Goal: Task Accomplishment & Management: Manage account settings

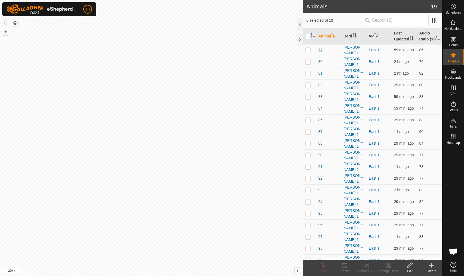
click at [321, 53] on span "77" at bounding box center [320, 50] width 4 height 6
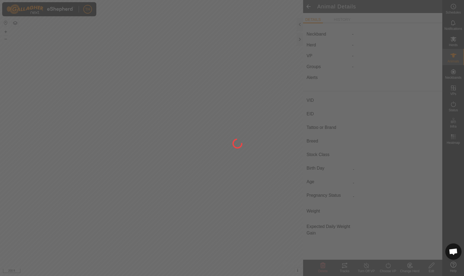
type input "77"
type input "-"
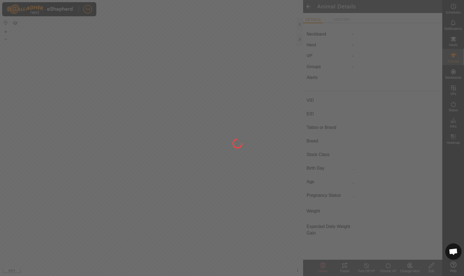
type input "0 kg"
type input "-"
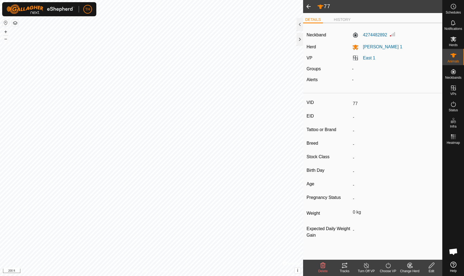
click at [345, 267] on icon at bounding box center [344, 265] width 7 height 7
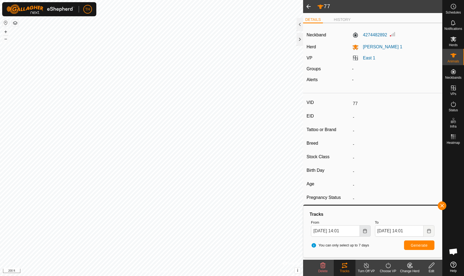
click at [364, 231] on icon "Choose Date" at bounding box center [365, 231] width 4 height 4
click at [420, 245] on span "Generate" at bounding box center [419, 245] width 17 height 4
click at [309, 6] on span at bounding box center [308, 6] width 11 height 13
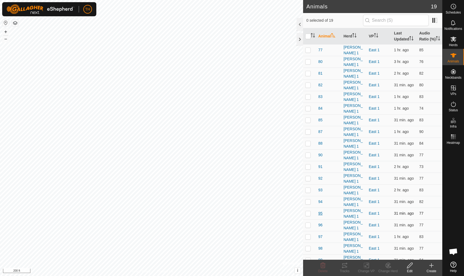
click at [320, 211] on span "95" at bounding box center [320, 214] width 4 height 6
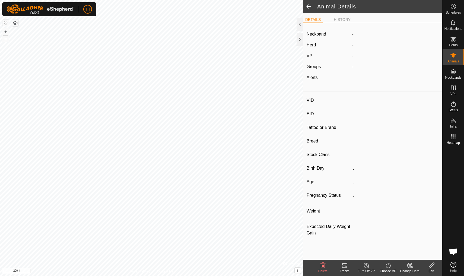
type input "95"
type input "-"
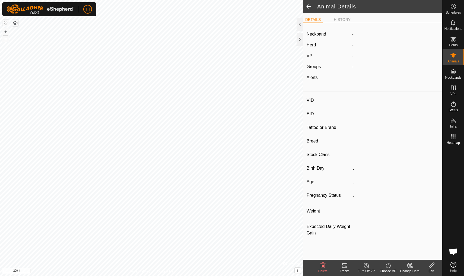
type input "0 kg"
type input "-"
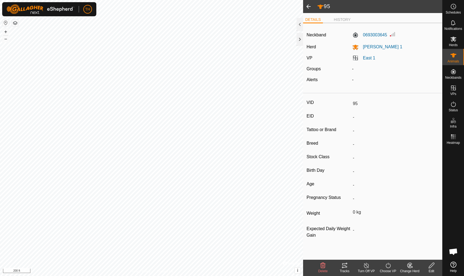
click at [346, 266] on icon at bounding box center [344, 265] width 5 height 4
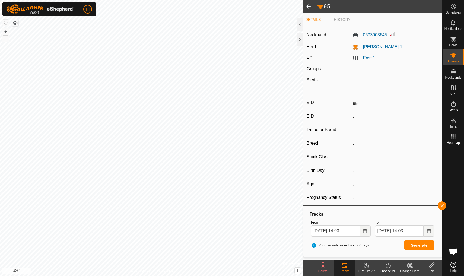
click at [308, 6] on span at bounding box center [308, 6] width 11 height 13
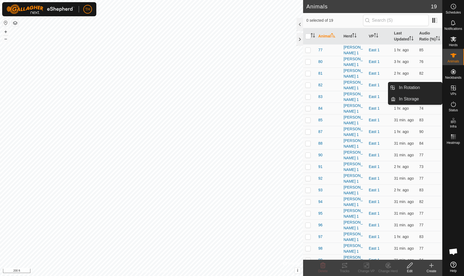
click at [454, 87] on icon at bounding box center [453, 88] width 5 height 5
click at [424, 86] on link "In Rotation" at bounding box center [419, 87] width 46 height 11
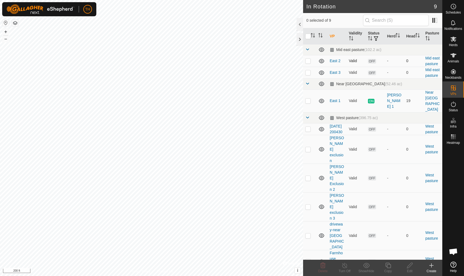
click at [309, 61] on p-checkbox at bounding box center [307, 61] width 5 height 4
checkbox input "true"
click at [308, 73] on p-checkbox at bounding box center [307, 72] width 5 height 4
checkbox input "true"
click at [323, 266] on icon at bounding box center [323, 265] width 5 height 5
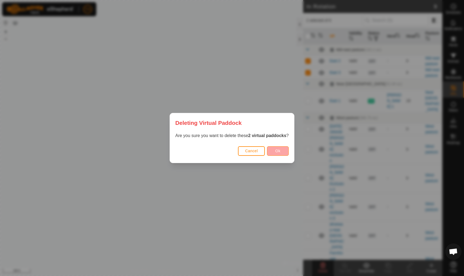
click at [282, 153] on button "Ok" at bounding box center [278, 151] width 22 height 10
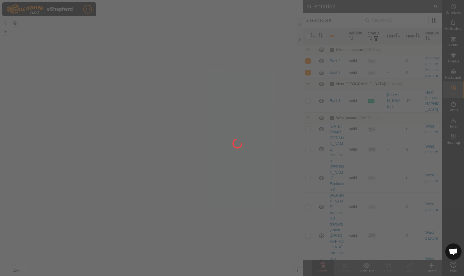
checkbox input "false"
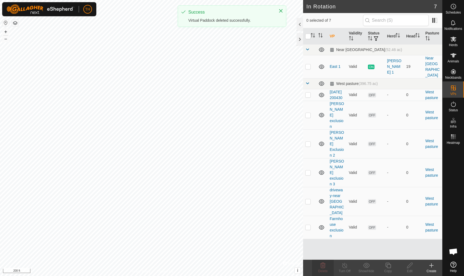
checkbox input "true"
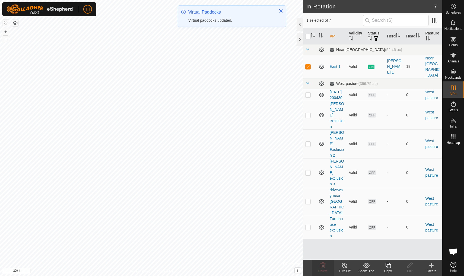
click at [388, 265] on icon at bounding box center [388, 265] width 7 height 7
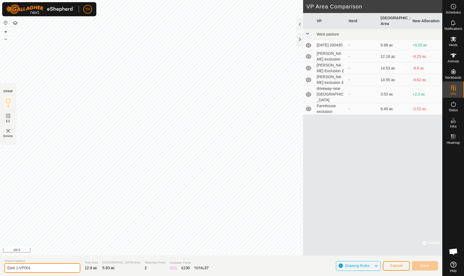
click at [41, 267] on input "East 1-VP001" at bounding box center [42, 268] width 76 height 10
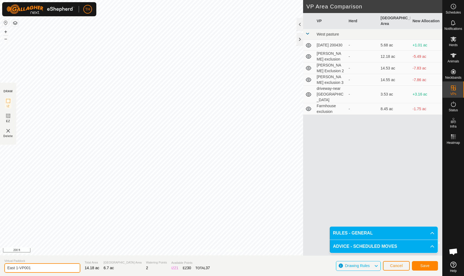
click at [44, 268] on input "East 1-VP001" at bounding box center [42, 268] width 76 height 10
type input "East 2"
click at [426, 265] on span "Save" at bounding box center [424, 266] width 9 height 4
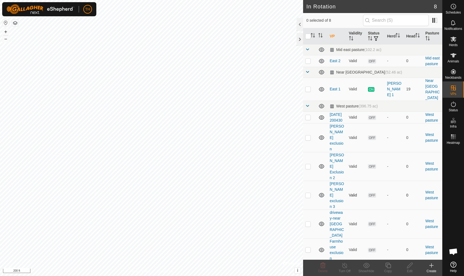
checkbox input "true"
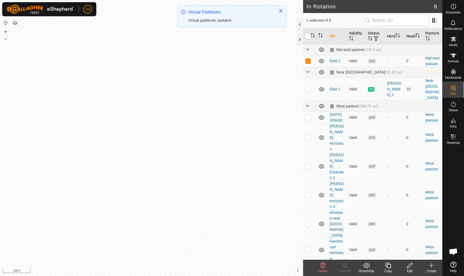
click at [389, 266] on icon at bounding box center [388, 265] width 7 height 7
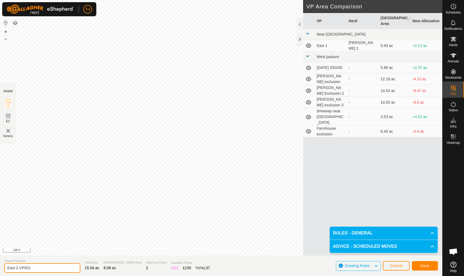
click at [42, 268] on input "East 2-VP001" at bounding box center [42, 268] width 76 height 10
type input "East 3"
click at [425, 266] on span "Save" at bounding box center [424, 266] width 9 height 4
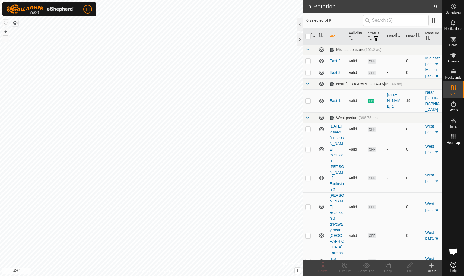
click at [308, 72] on p-checkbox at bounding box center [307, 72] width 5 height 4
checkbox input "true"
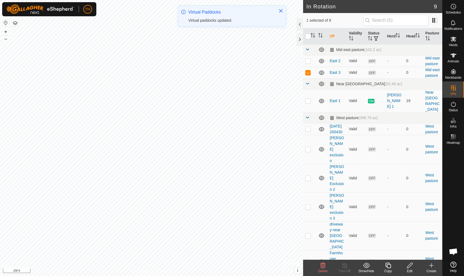
click at [389, 265] on icon at bounding box center [388, 265] width 7 height 7
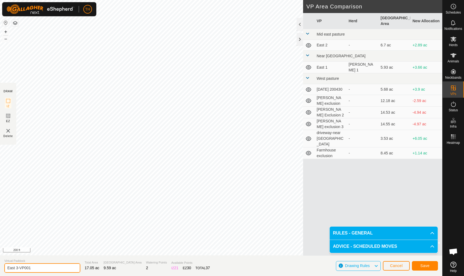
click at [36, 269] on input "East 3-VP001" at bounding box center [42, 268] width 76 height 10
type input "East 4"
click at [426, 266] on span "Save" at bounding box center [424, 266] width 9 height 4
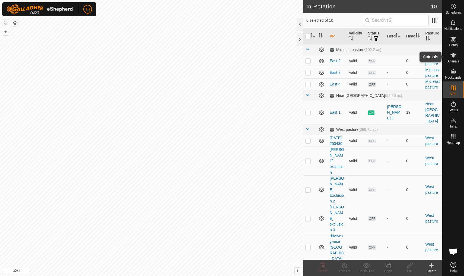
click at [457, 56] on icon at bounding box center [453, 55] width 7 height 7
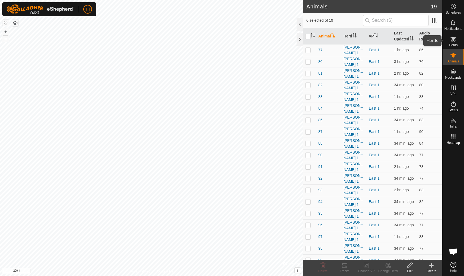
click at [455, 37] on icon at bounding box center [453, 39] width 7 height 7
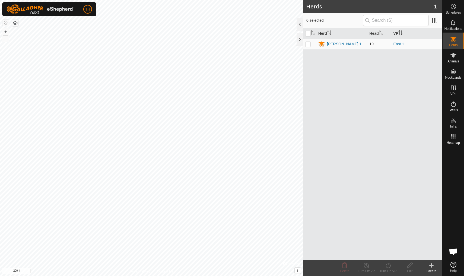
click at [310, 43] on p-checkbox at bounding box center [307, 44] width 5 height 4
checkbox input "true"
click at [390, 266] on icon at bounding box center [388, 265] width 7 height 7
click at [378, 198] on div "Herd Head [PERSON_NAME] 1 19 East 1" at bounding box center [372, 144] width 139 height 232
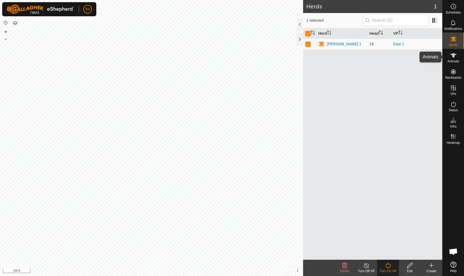
click at [457, 58] on icon at bounding box center [453, 55] width 7 height 7
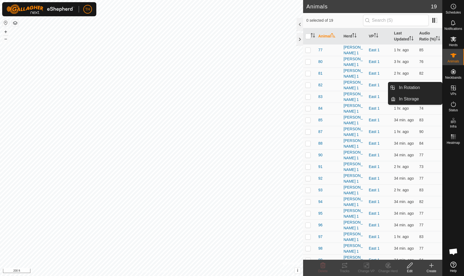
click at [454, 89] on icon at bounding box center [453, 88] width 5 height 5
click at [413, 89] on link "In Rotation" at bounding box center [419, 87] width 46 height 11
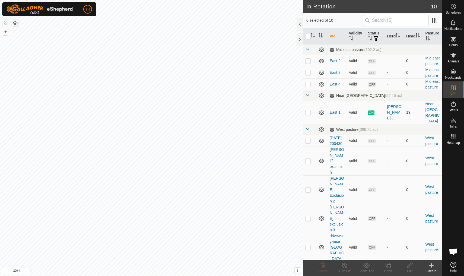
click at [308, 61] on p-checkbox at bounding box center [307, 61] width 5 height 4
checkbox input "true"
click at [453, 56] on icon at bounding box center [454, 55] width 6 height 4
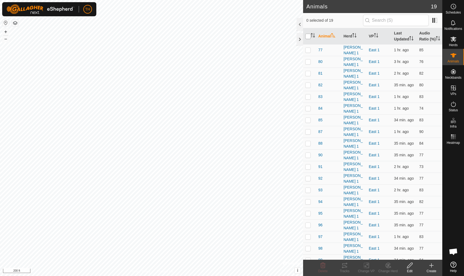
click at [308, 39] on input "checkbox" at bounding box center [307, 36] width 5 height 5
checkbox input "true"
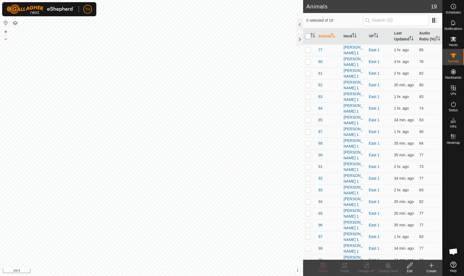
checkbox input "true"
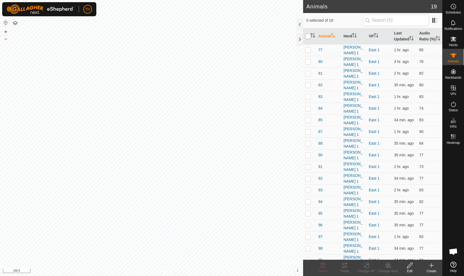
checkbox input "true"
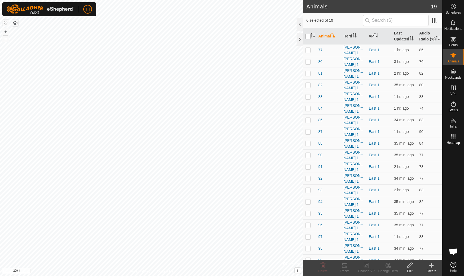
checkbox input "true"
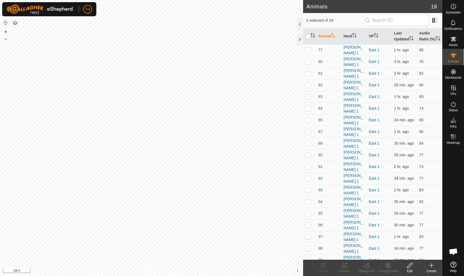
checkbox input "true"
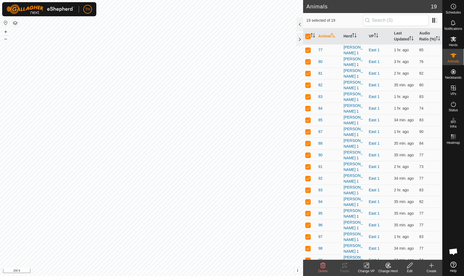
click at [366, 267] on icon at bounding box center [366, 265] width 7 height 7
click at [380, 242] on span "Choose VP..." at bounding box center [380, 242] width 25 height 7
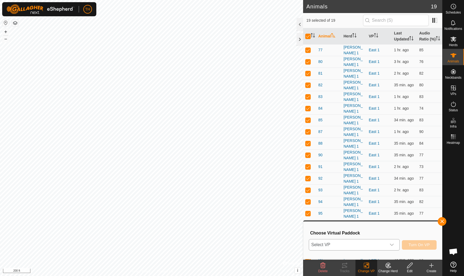
click at [358, 245] on span "Select VP" at bounding box center [347, 244] width 77 height 11
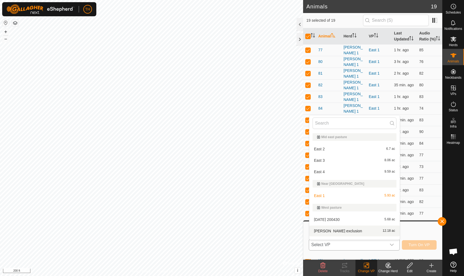
scroll to position [8, 0]
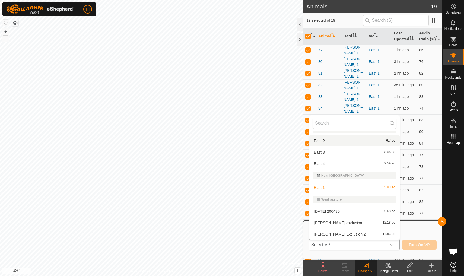
click at [327, 140] on div "East 2 6.7 ac" at bounding box center [355, 141] width 84 height 7
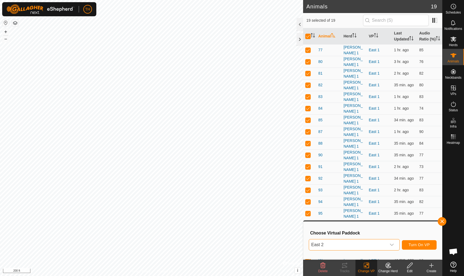
click at [419, 244] on span "Turn On VP" at bounding box center [419, 245] width 21 height 4
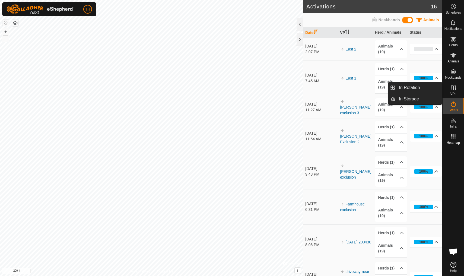
click at [454, 91] on icon at bounding box center [453, 88] width 7 height 7
click at [454, 89] on icon at bounding box center [453, 88] width 5 height 5
click at [419, 86] on span "In Rotation" at bounding box center [409, 87] width 21 height 7
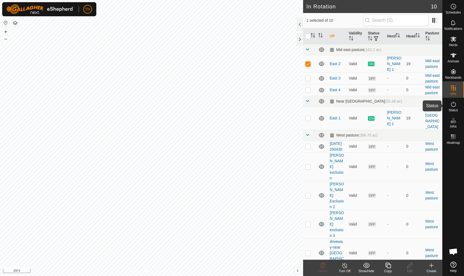
click at [455, 106] on icon at bounding box center [453, 104] width 7 height 7
